Goal: Find specific page/section: Locate a particular part of the current website

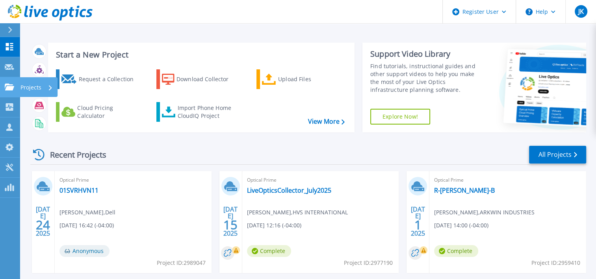
click at [14, 84] on div "Projects" at bounding box center [23, 87] width 37 height 7
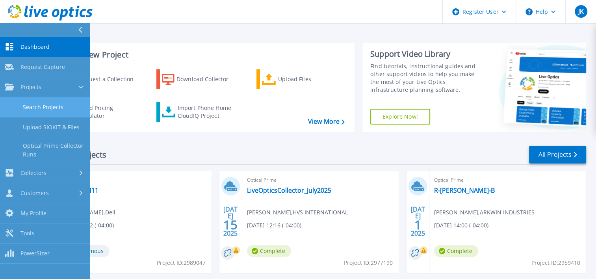
click at [35, 106] on link "Search Projects" at bounding box center [45, 107] width 90 height 20
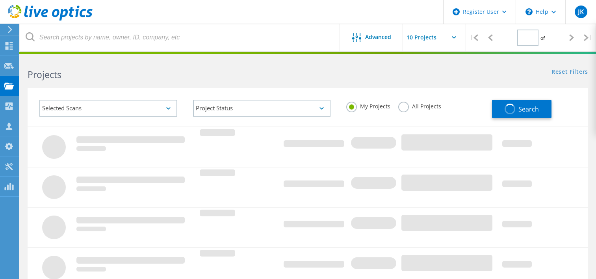
type input "1"
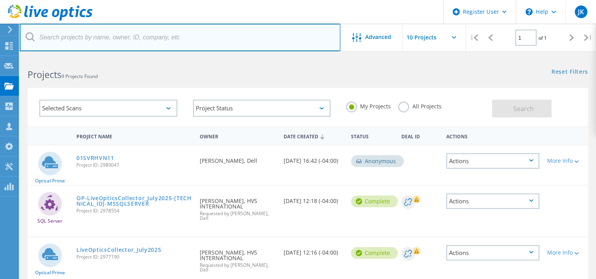
click at [63, 39] on input "text" at bounding box center [180, 38] width 321 height 28
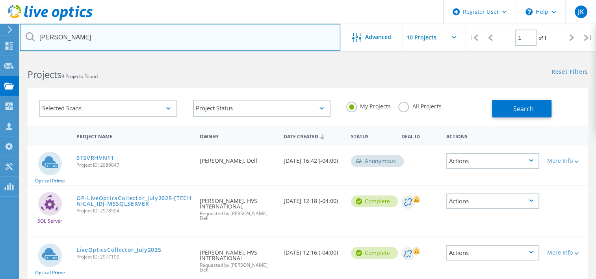
type input "sciame"
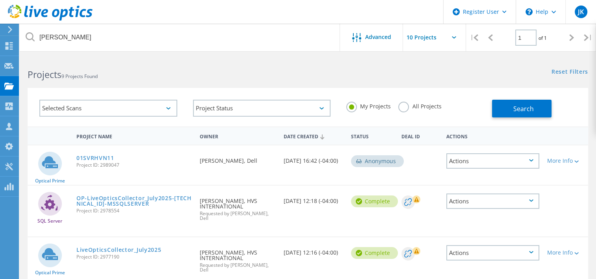
click at [404, 109] on label "All Projects" at bounding box center [419, 105] width 43 height 7
click at [0, 0] on input "All Projects" at bounding box center [0, 0] width 0 height 0
click at [525, 105] on span "Search" at bounding box center [523, 108] width 20 height 9
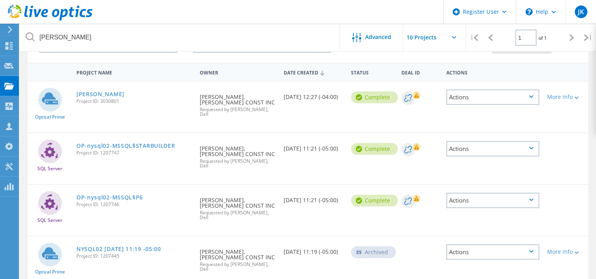
scroll to position [64, 0]
click at [122, 246] on link "NYSQL02 [DATE] 11:19 -05:00" at bounding box center [118, 249] width 85 height 6
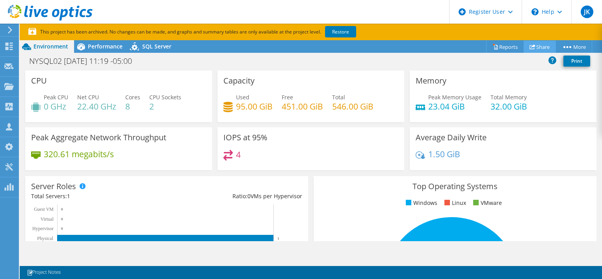
click at [539, 46] on link "Share" at bounding box center [540, 47] width 32 height 12
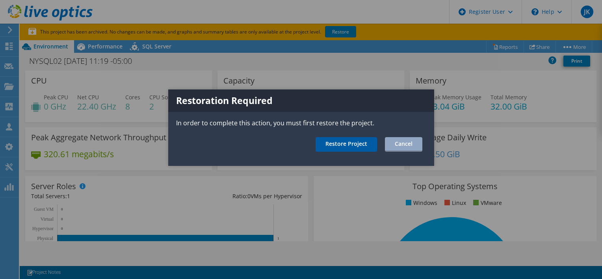
click at [348, 139] on link "Restore Project" at bounding box center [346, 144] width 61 height 15
